Goal: Task Accomplishment & Management: Manage account settings

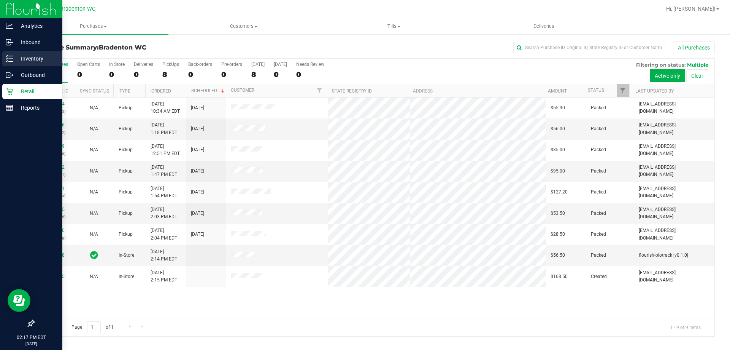
click at [19, 53] on div "Inventory" at bounding box center [32, 58] width 60 height 15
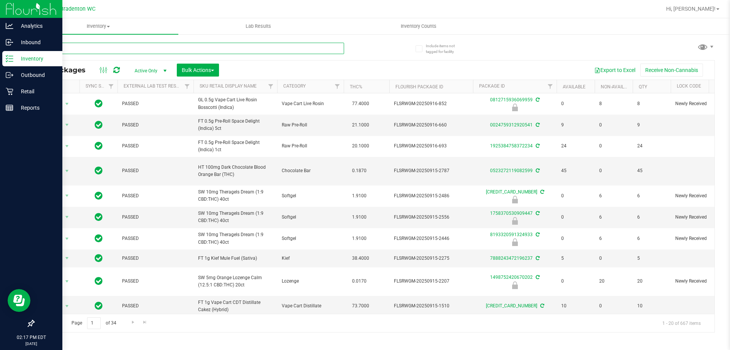
click at [105, 45] on input "text" at bounding box center [188, 48] width 311 height 11
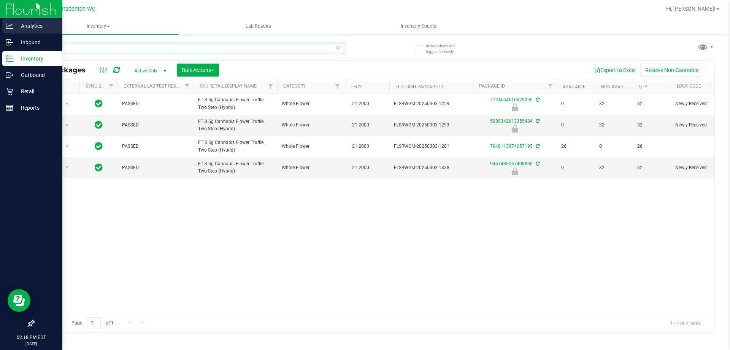
drag, startPoint x: 79, startPoint y: 50, endPoint x: 0, endPoint y: 20, distance: 84.5
click at [0, 33] on div "Analytics Inbound Inventory Outbound Retail Reports 02:18 PM EDT 09/21/2025 09/…" at bounding box center [365, 175] width 730 height 350
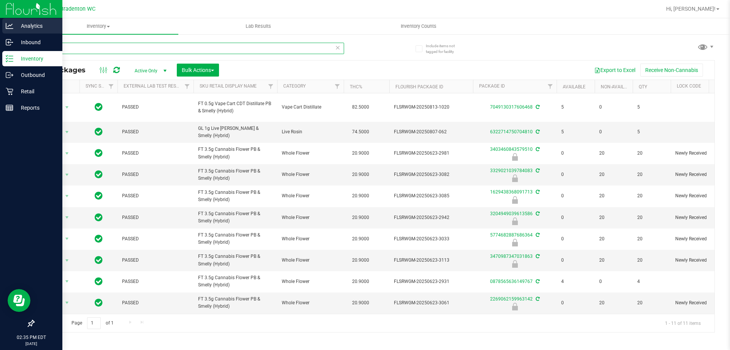
drag, startPoint x: 78, startPoint y: 49, endPoint x: 0, endPoint y: 21, distance: 82.7
click at [0, 35] on div "Analytics Inbound Inventory Outbound Retail Reports 02:35 PM EDT 09/21/2025 09/…" at bounding box center [365, 175] width 730 height 350
type input "t17"
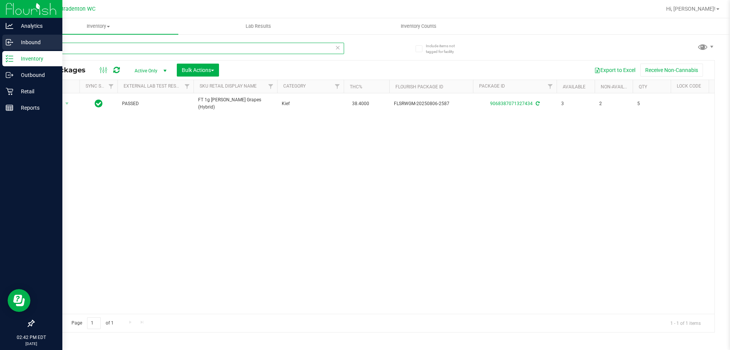
drag, startPoint x: 76, startPoint y: 49, endPoint x: 0, endPoint y: 39, distance: 77.1
click at [0, 45] on div "Analytics Inbound Inventory Outbound Retail Reports 02:42 PM EDT 09/21/2025 09/…" at bounding box center [365, 175] width 730 height 350
drag, startPoint x: 103, startPoint y: 48, endPoint x: 0, endPoint y: 45, distance: 103.1
click at [0, 47] on div "Analytics Inbound Inventory Outbound Retail Reports 02:44 PM EDT 09/21/2025 09/…" at bounding box center [365, 175] width 730 height 350
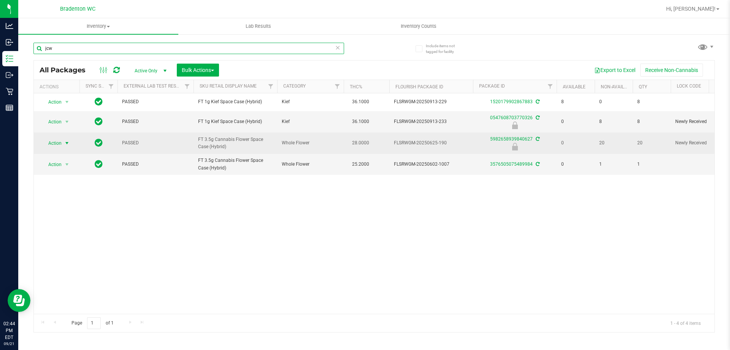
type input "jcw"
click at [55, 143] on span "Action" at bounding box center [51, 143] width 21 height 11
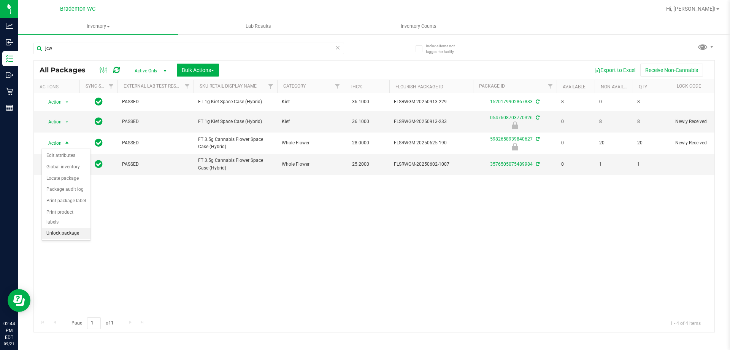
click at [67, 227] on li "Unlock package" at bounding box center [66, 232] width 49 height 11
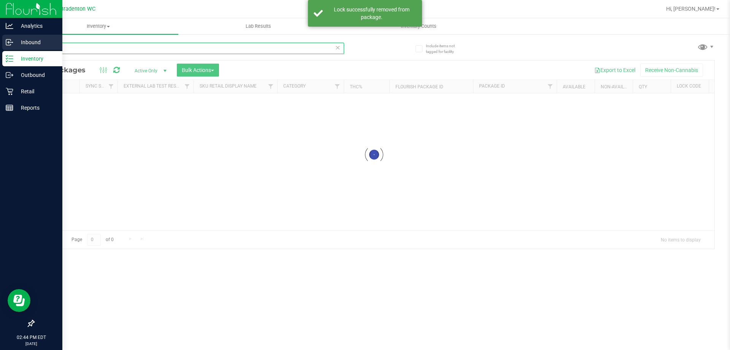
drag, startPoint x: 62, startPoint y: 50, endPoint x: 0, endPoint y: 51, distance: 62.4
click at [0, 59] on div "Analytics Inbound Inventory Outbound Retail Reports 02:44 PM EDT 09/21/2025 09/…" at bounding box center [365, 175] width 730 height 350
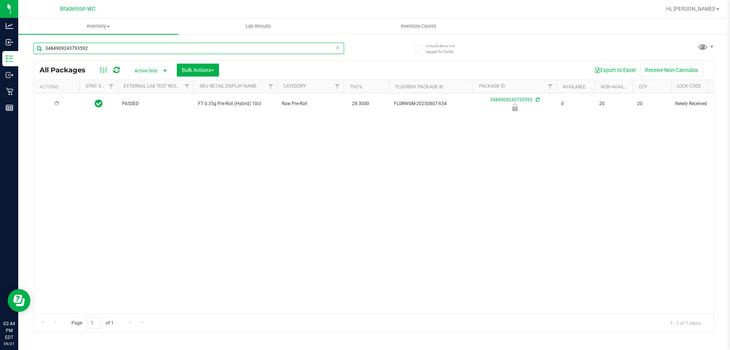
type input "3484909243793592"
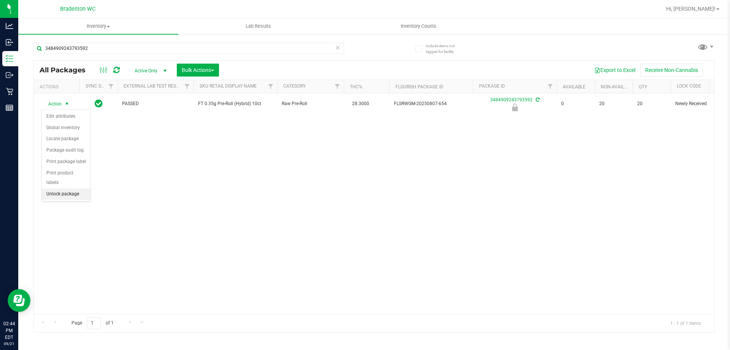
click at [64, 188] on li "Unlock package" at bounding box center [66, 193] width 49 height 11
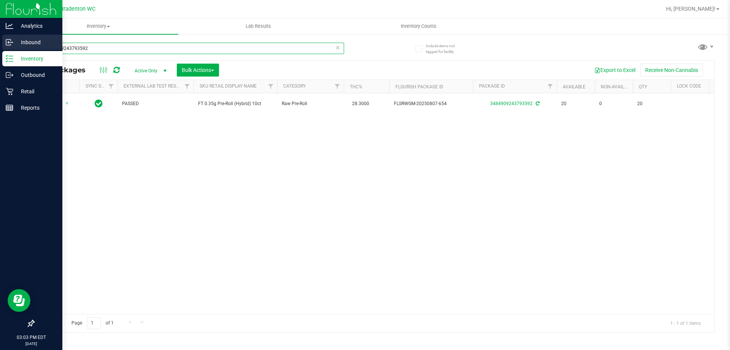
drag, startPoint x: 98, startPoint y: 48, endPoint x: 0, endPoint y: 48, distance: 98.2
click at [0, 48] on div "Analytics Inbound Inventory Outbound Retail Reports 03:03 PM EDT 09/21/2025 09/…" at bounding box center [365, 175] width 730 height 350
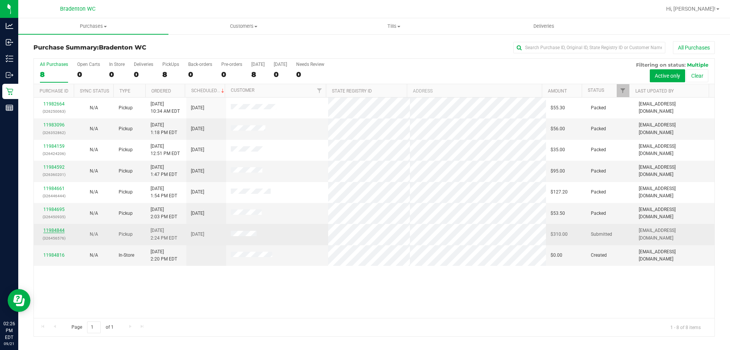
click at [57, 227] on link "11984844" at bounding box center [53, 229] width 21 height 5
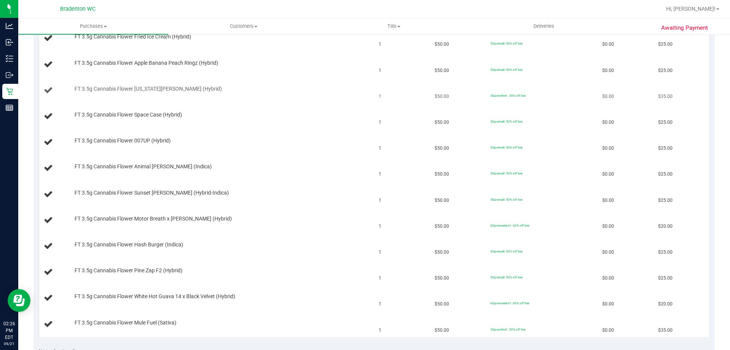
scroll to position [152, 0]
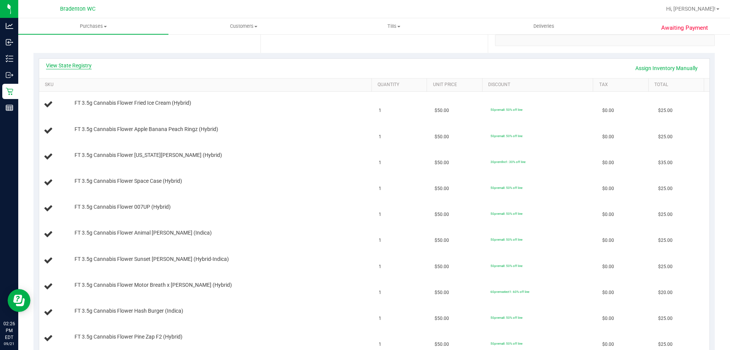
click at [76, 67] on link "View State Registry" at bounding box center [69, 66] width 46 height 8
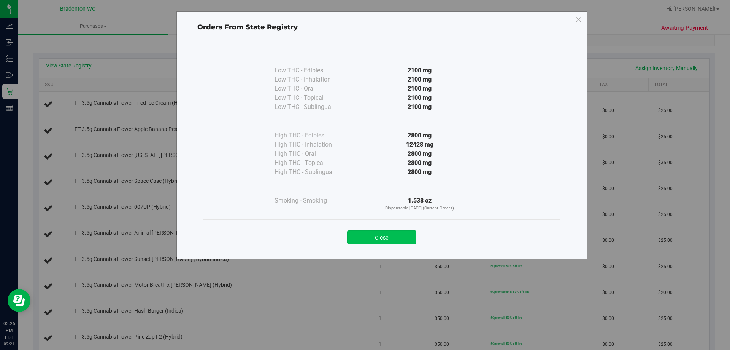
click at [388, 240] on button "Close" at bounding box center [381, 237] width 69 height 14
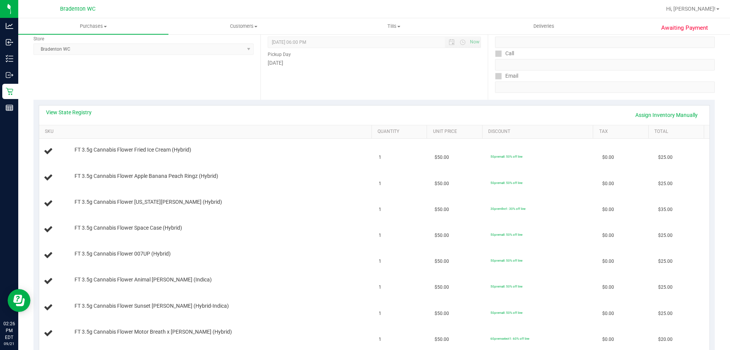
scroll to position [38, 0]
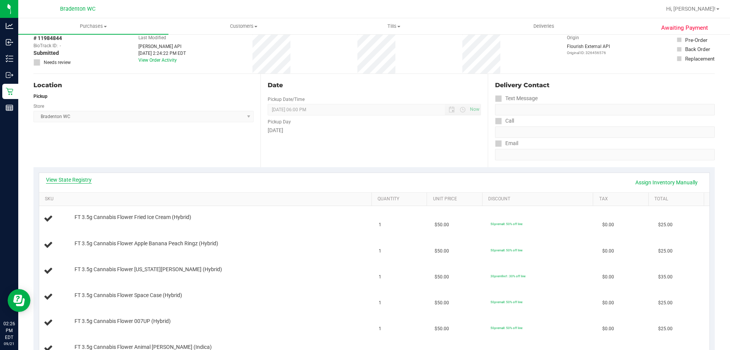
click at [74, 182] on link "View State Registry" at bounding box center [69, 180] width 46 height 8
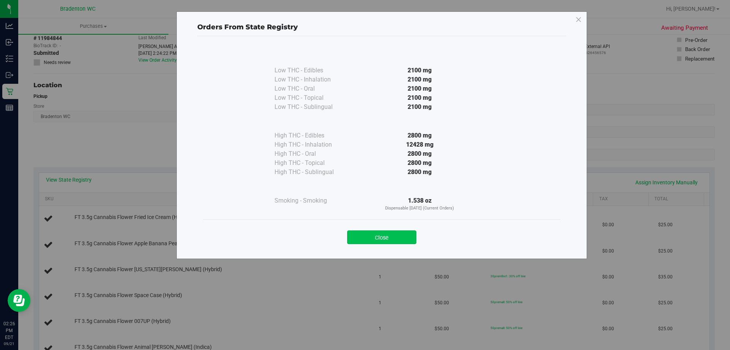
click at [395, 231] on button "Close" at bounding box center [381, 237] width 69 height 14
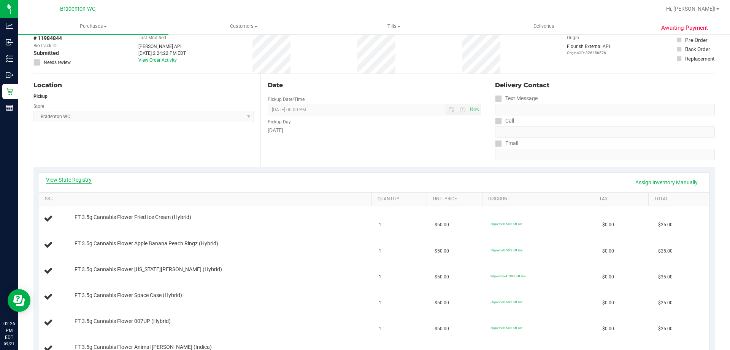
click at [89, 178] on link "View State Registry" at bounding box center [69, 180] width 46 height 8
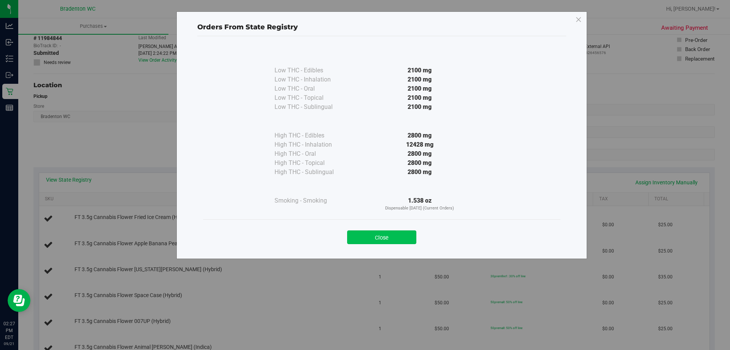
click at [386, 237] on button "Close" at bounding box center [381, 237] width 69 height 14
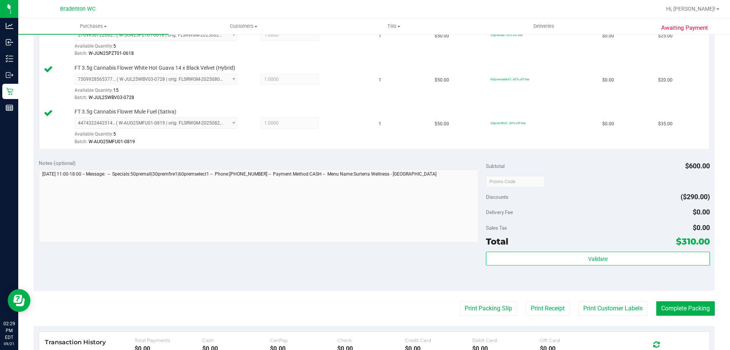
scroll to position [635, 0]
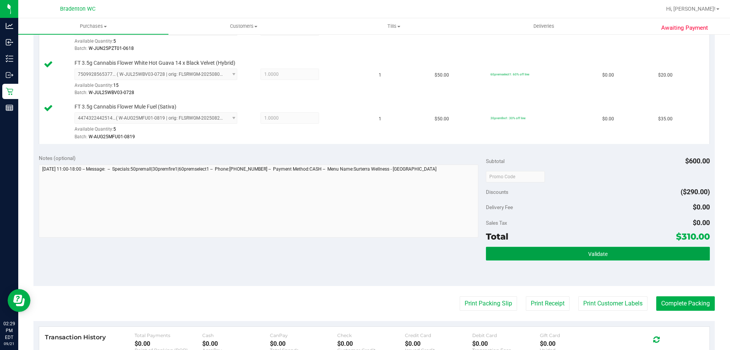
click at [597, 255] on span "Validate" at bounding box center [598, 254] width 19 height 6
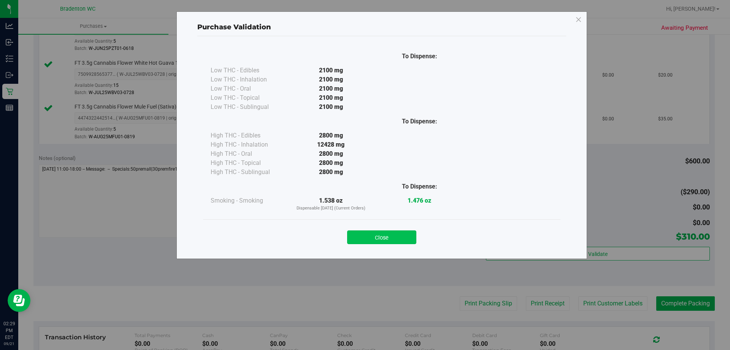
click at [370, 234] on button "Close" at bounding box center [381, 237] width 69 height 14
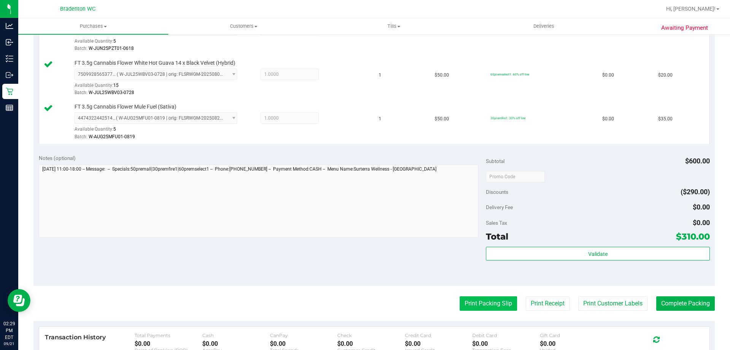
click at [470, 305] on button "Print Packing Slip" at bounding box center [488, 303] width 57 height 14
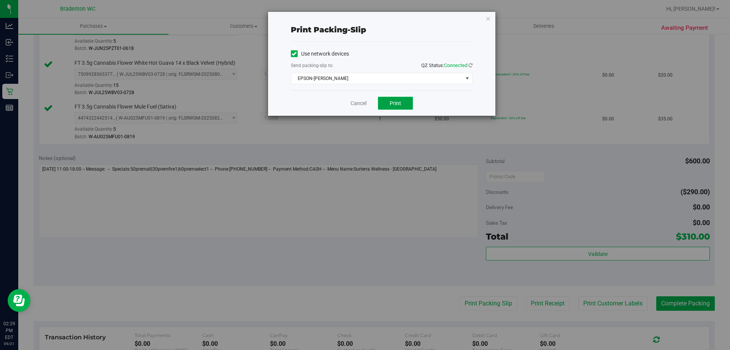
click at [393, 103] on span "Print" at bounding box center [395, 103] width 11 height 6
click at [488, 18] on icon "button" at bounding box center [488, 18] width 5 height 9
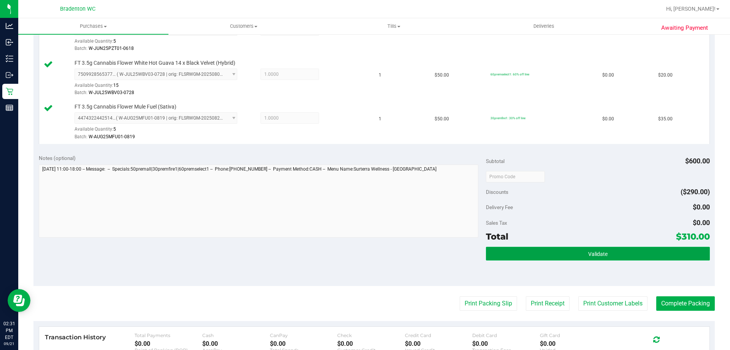
click at [593, 256] on span "Validate" at bounding box center [598, 254] width 19 height 6
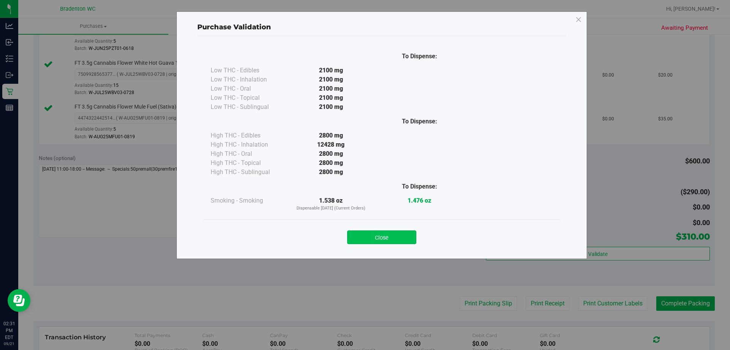
click at [372, 234] on button "Close" at bounding box center [381, 237] width 69 height 14
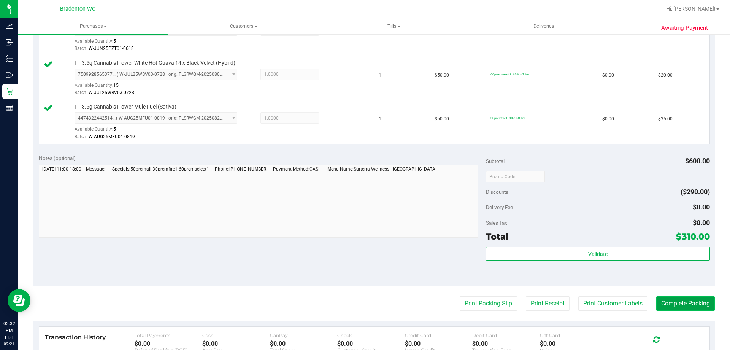
click at [679, 301] on button "Complete Packing" at bounding box center [686, 303] width 59 height 14
